Goal: Task Accomplishment & Management: Use online tool/utility

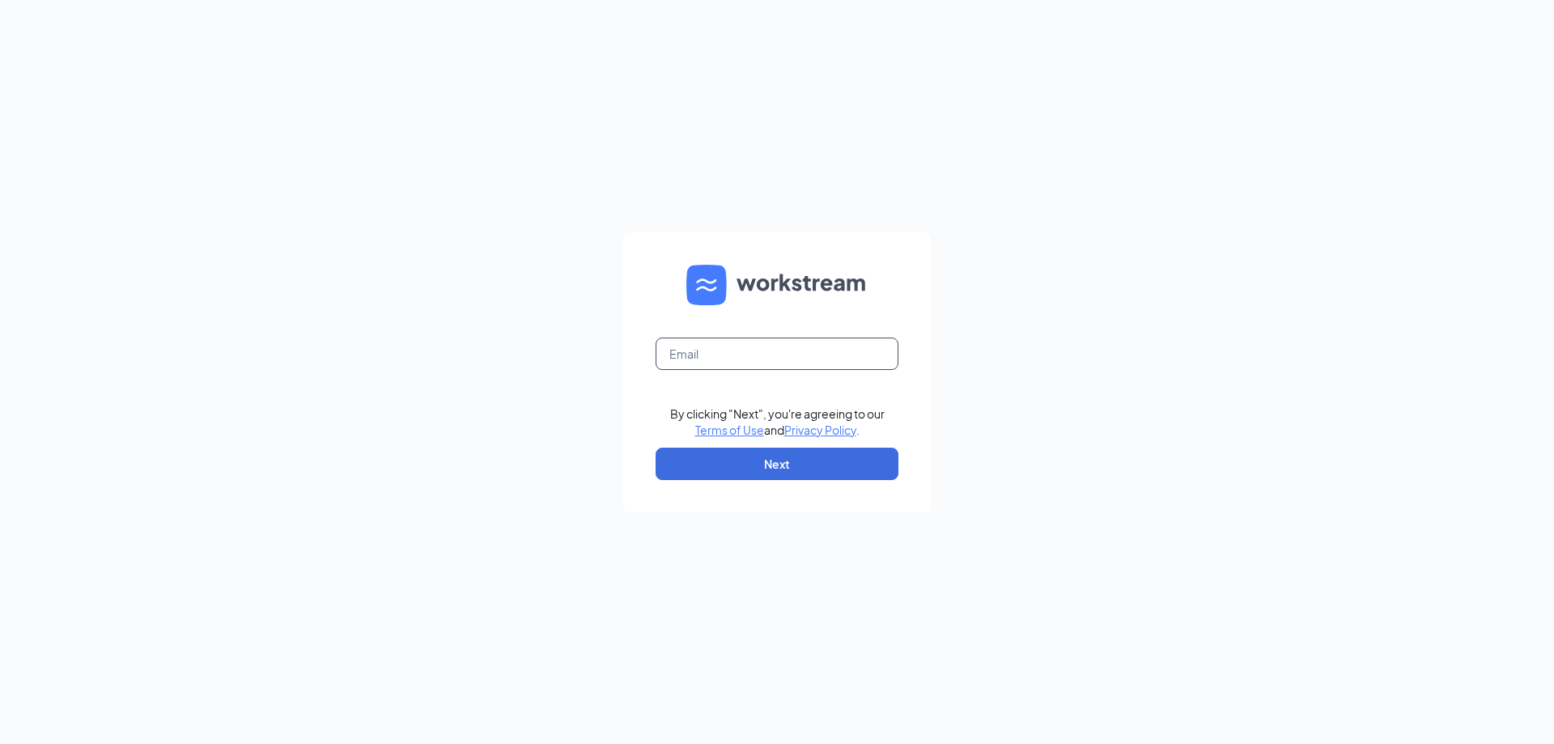
click at [706, 362] on input "text" at bounding box center [777, 354] width 243 height 32
type input "[EMAIL_ADDRESS][DOMAIN_NAME]"
click at [759, 459] on button "Next" at bounding box center [777, 464] width 243 height 32
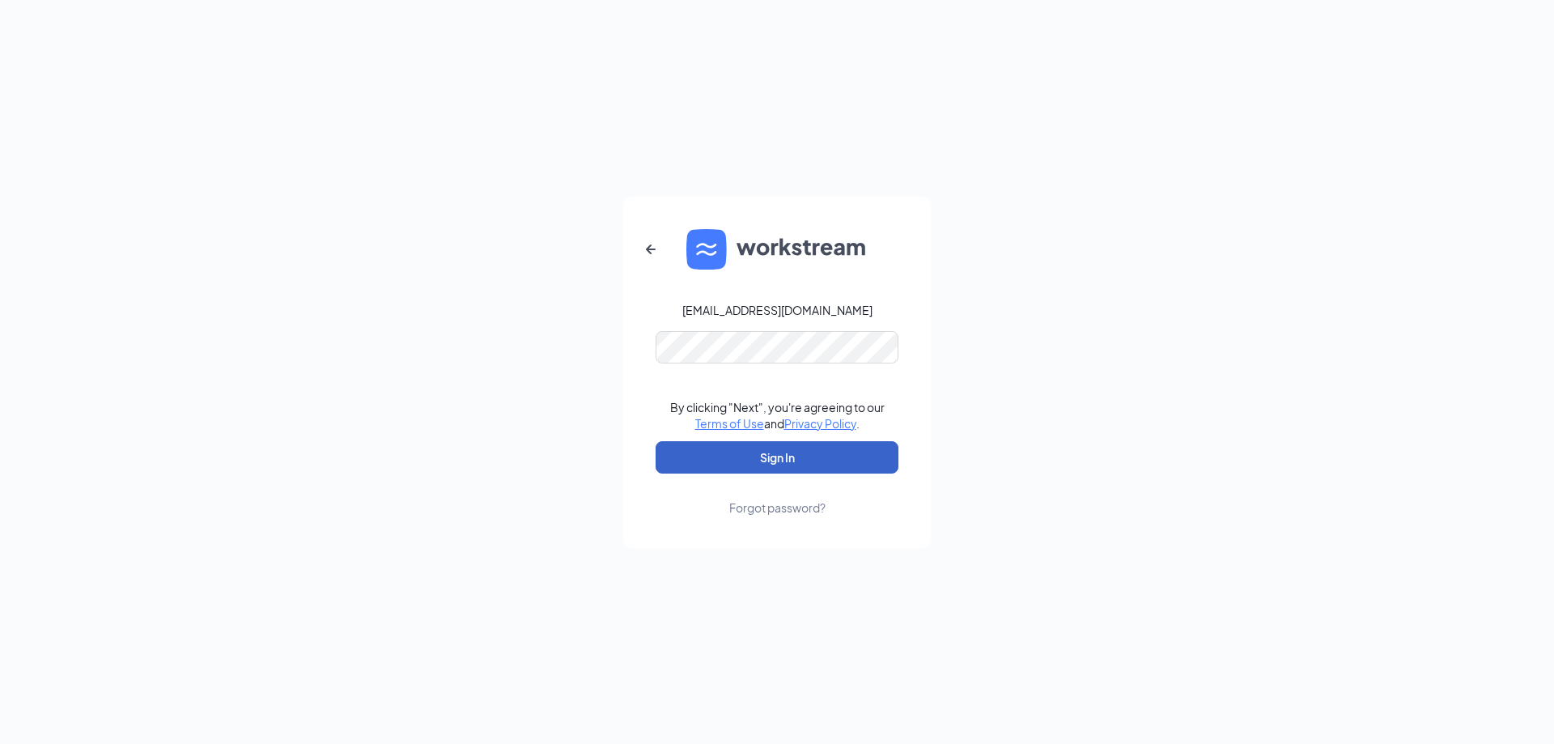
click at [799, 452] on button "Sign In" at bounding box center [777, 457] width 243 height 32
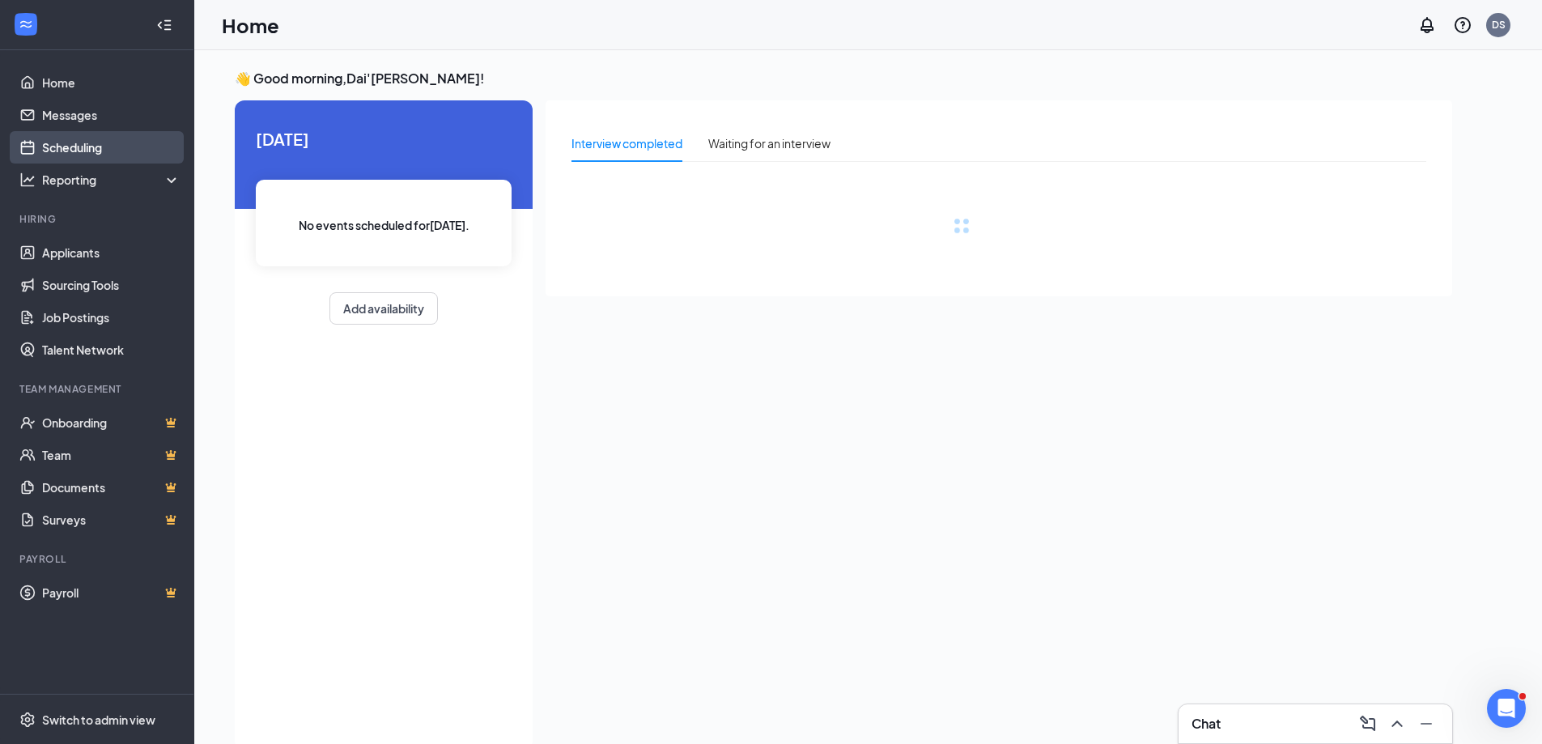
click at [70, 147] on link "Scheduling" at bounding box center [111, 147] width 138 height 32
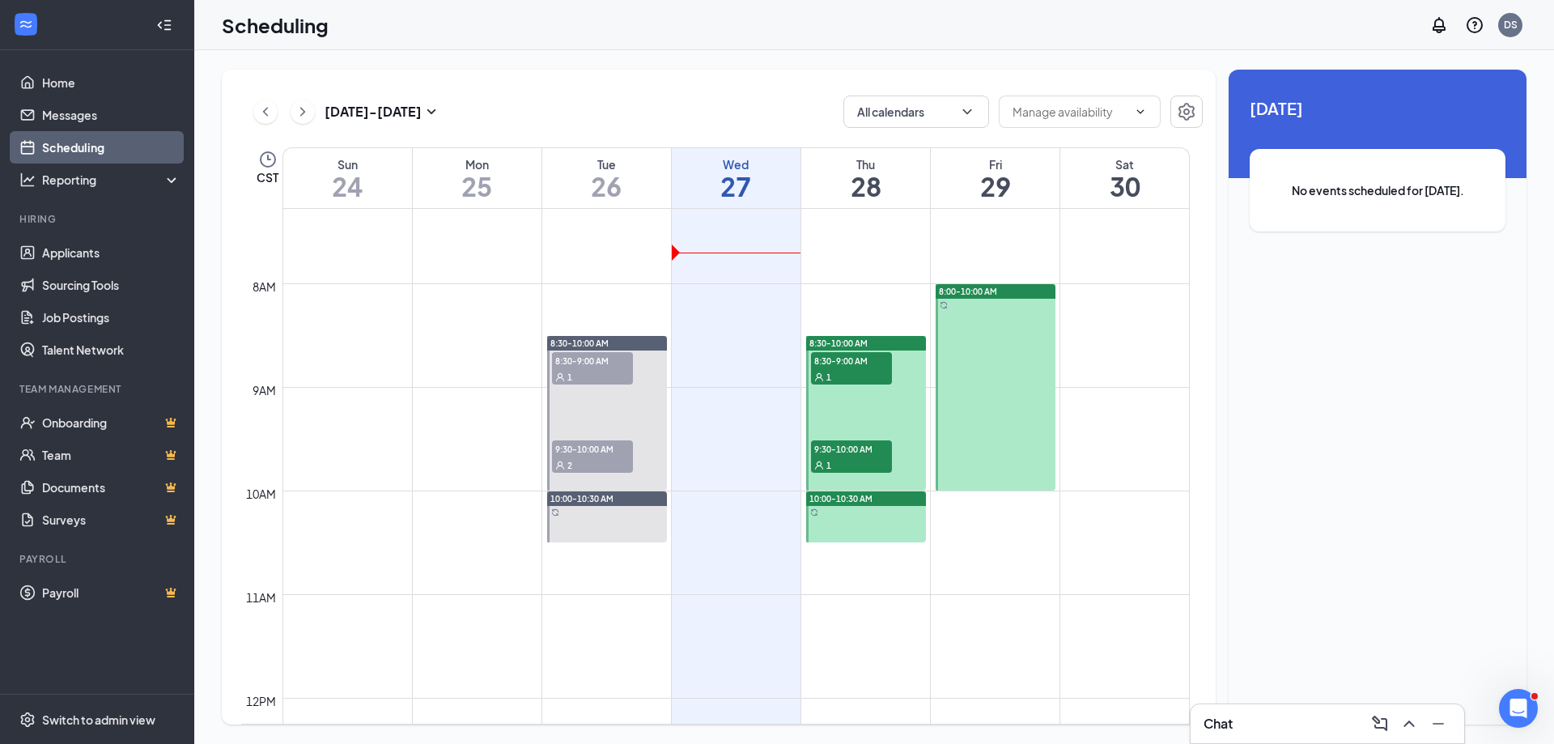
scroll to position [715, 0]
